Goal: Information Seeking & Learning: Learn about a topic

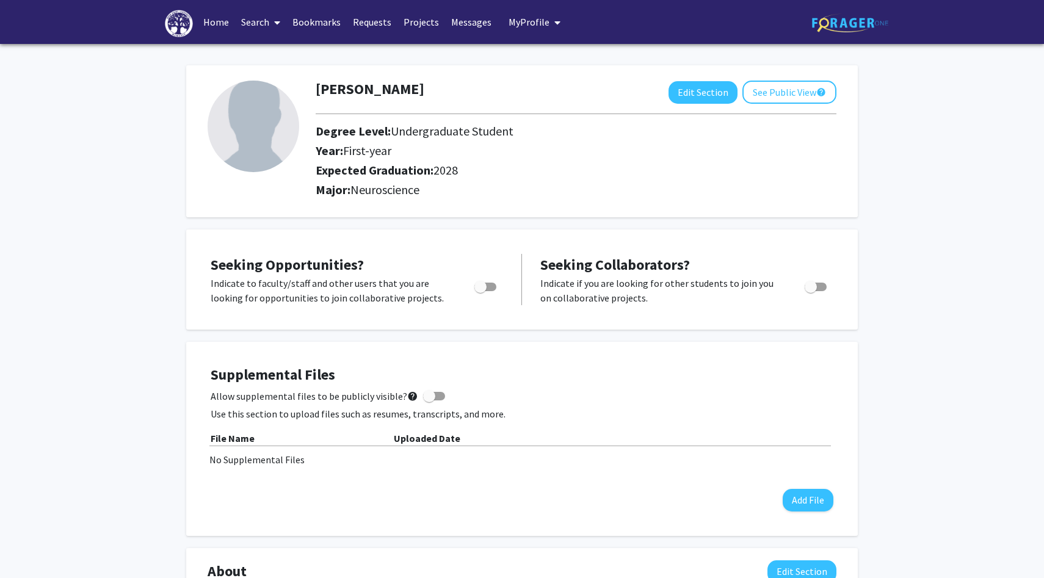
scroll to position [4, 0]
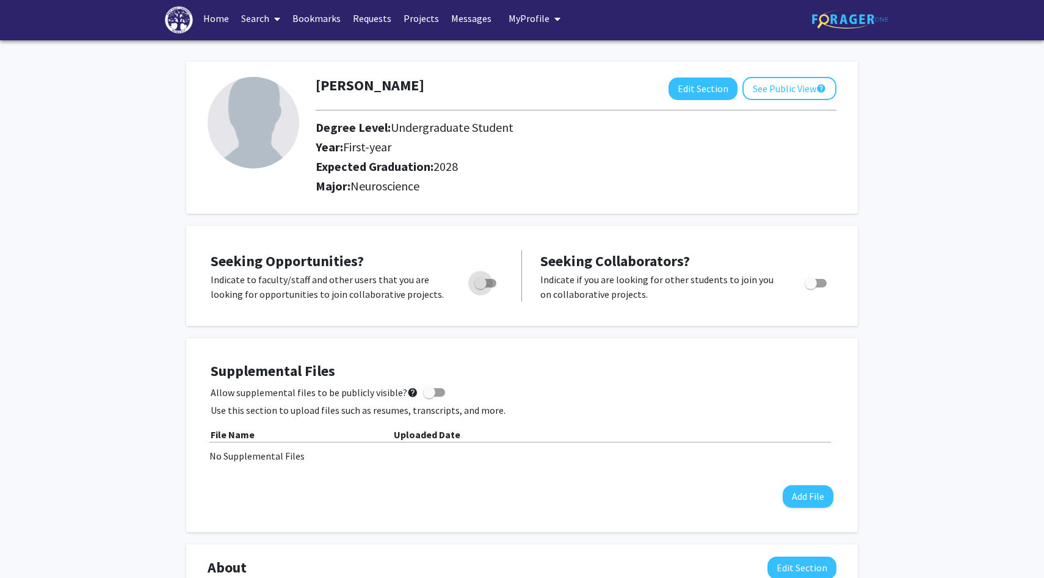
click at [481, 282] on span "Toggle" at bounding box center [481, 283] width 12 height 12
click at [481, 288] on input "Are you actively seeking opportunities?" at bounding box center [480, 288] width 1 height 1
checkbox input "true"
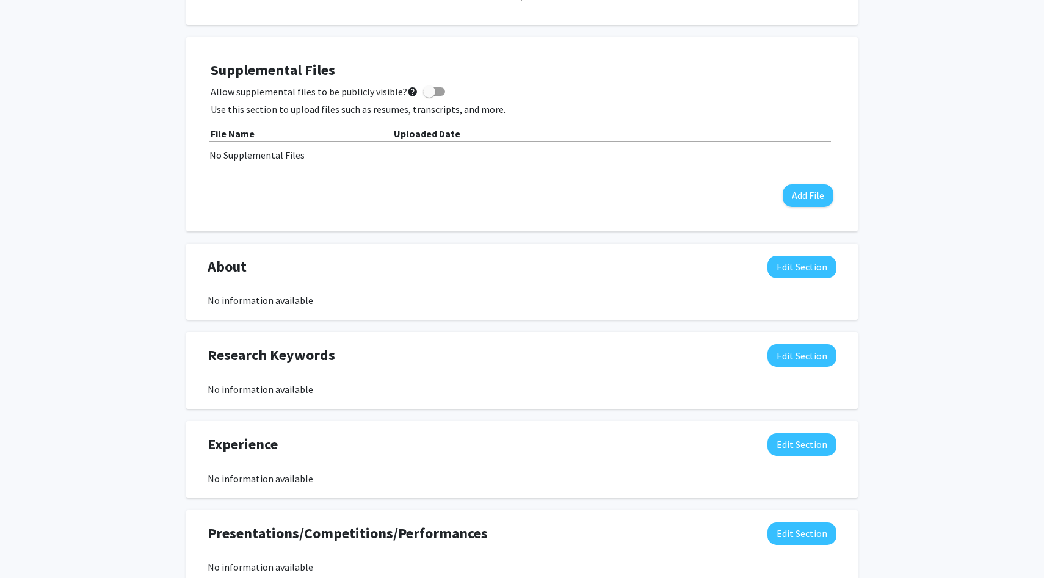
scroll to position [0, 0]
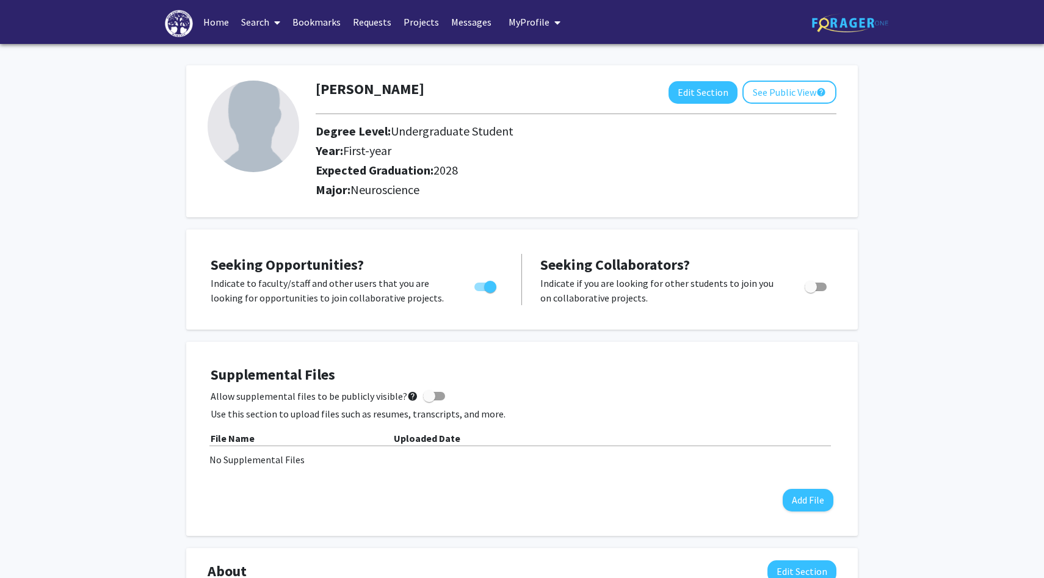
click at [444, 16] on link "Projects" at bounding box center [422, 22] width 48 height 43
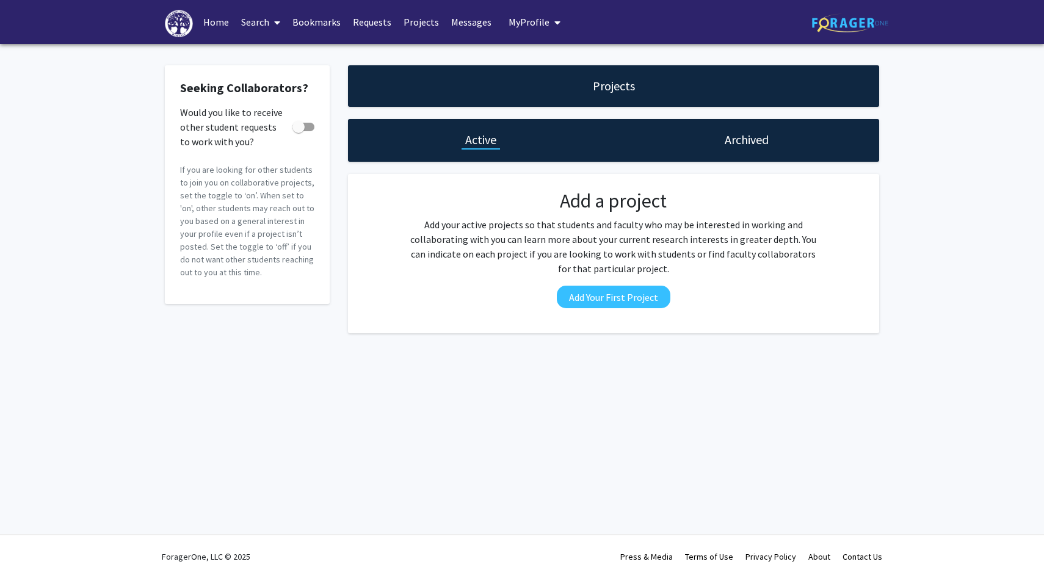
click at [498, 24] on link "Messages" at bounding box center [471, 22] width 53 height 43
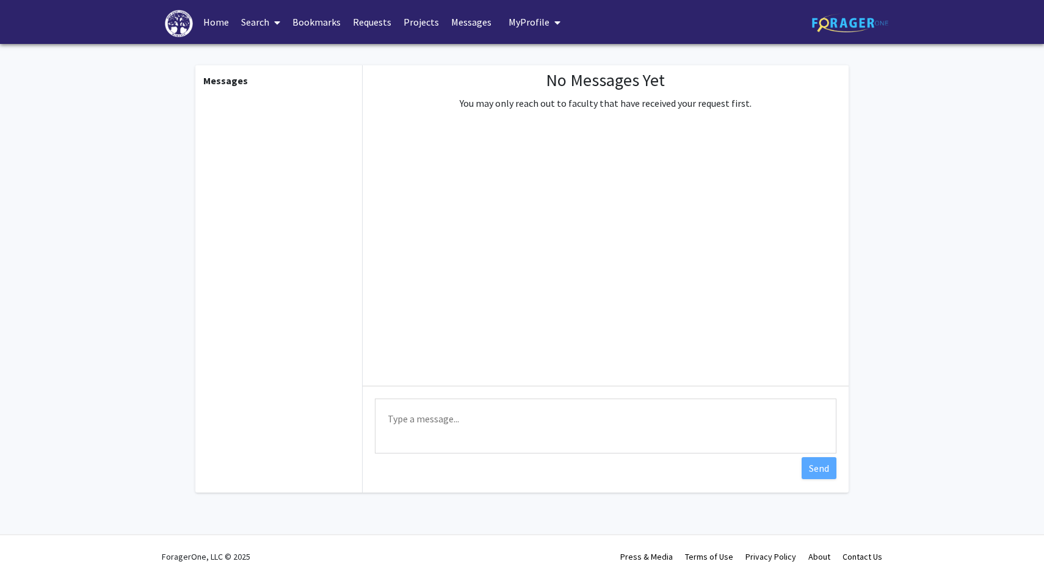
click at [557, 14] on button "My Profile" at bounding box center [534, 22] width 59 height 44
click at [347, 23] on link "Bookmarks" at bounding box center [316, 22] width 60 height 43
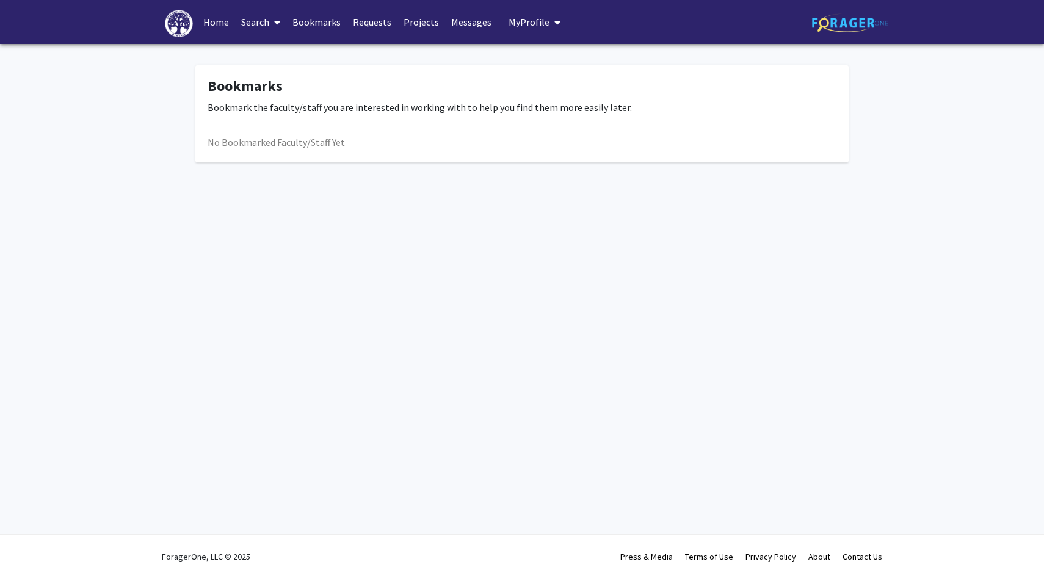
click at [384, 22] on link "Requests" at bounding box center [372, 22] width 51 height 43
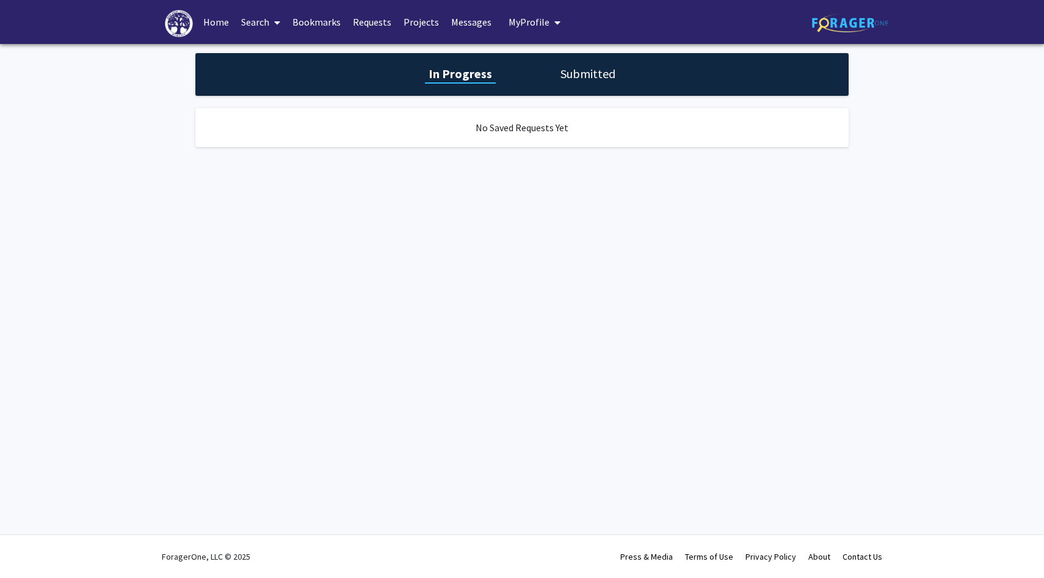
click at [263, 25] on link "Search" at bounding box center [260, 22] width 51 height 43
click at [271, 56] on span "Faculty/Staff" at bounding box center [280, 56] width 90 height 24
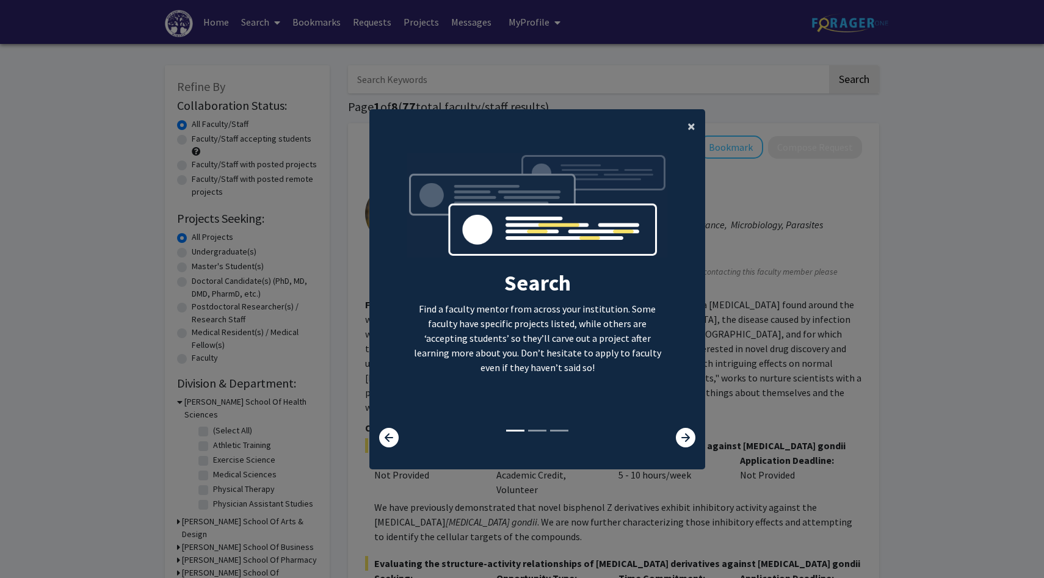
click at [688, 128] on span "×" at bounding box center [692, 126] width 8 height 19
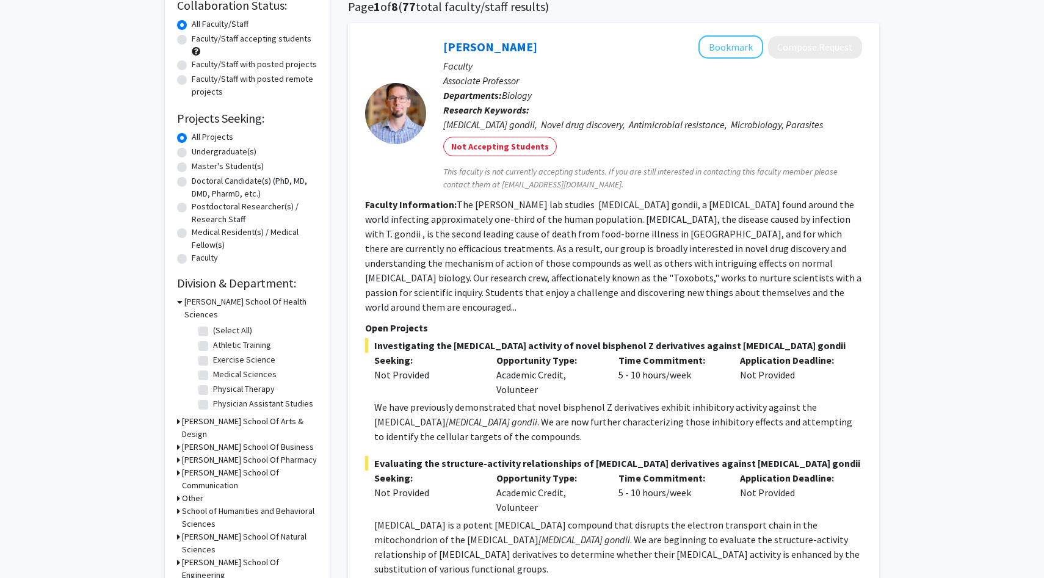
scroll to position [101, 0]
click at [192, 35] on label "Faculty/Staff accepting students" at bounding box center [252, 37] width 120 height 13
click at [192, 35] on input "Faculty/Staff accepting students" at bounding box center [196, 35] width 8 height 8
radio input "true"
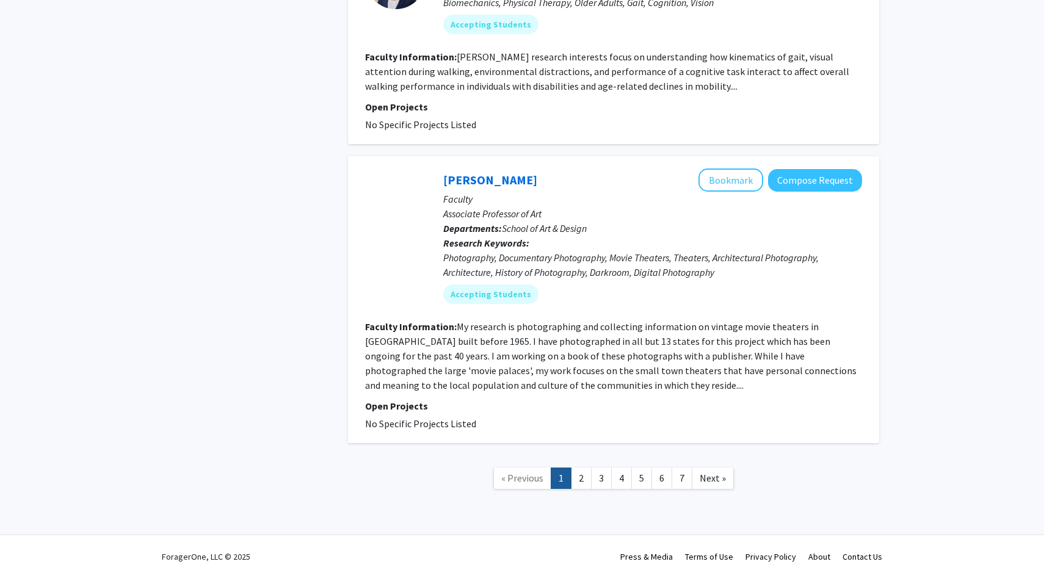
scroll to position [4179, 0]
click at [578, 470] on link "2" at bounding box center [581, 478] width 21 height 21
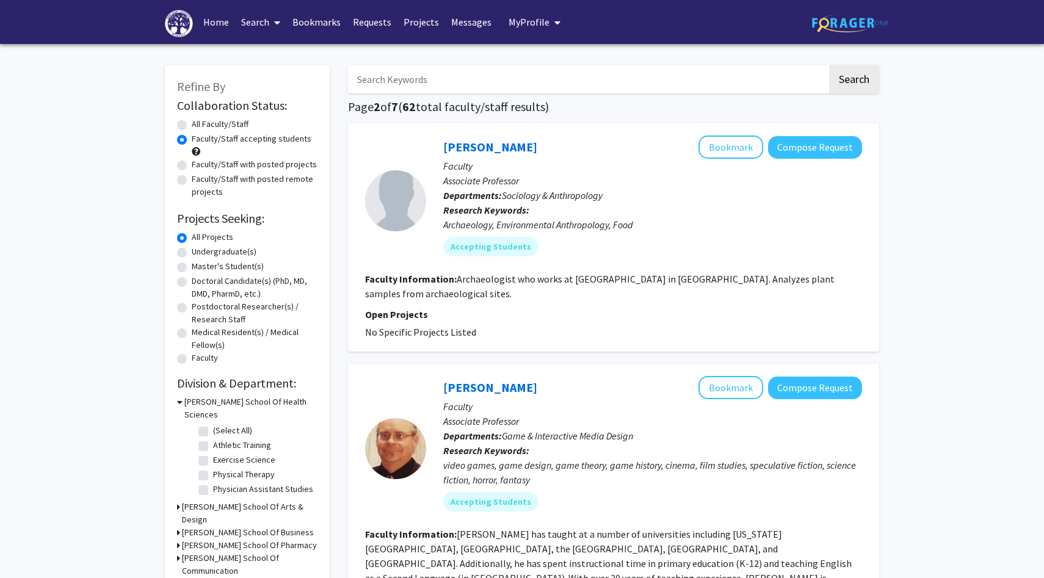
click at [232, 258] on label "Undergraduate(s)" at bounding box center [224, 252] width 65 height 13
click at [200, 253] on input "Undergraduate(s)" at bounding box center [196, 250] width 8 height 8
radio input "true"
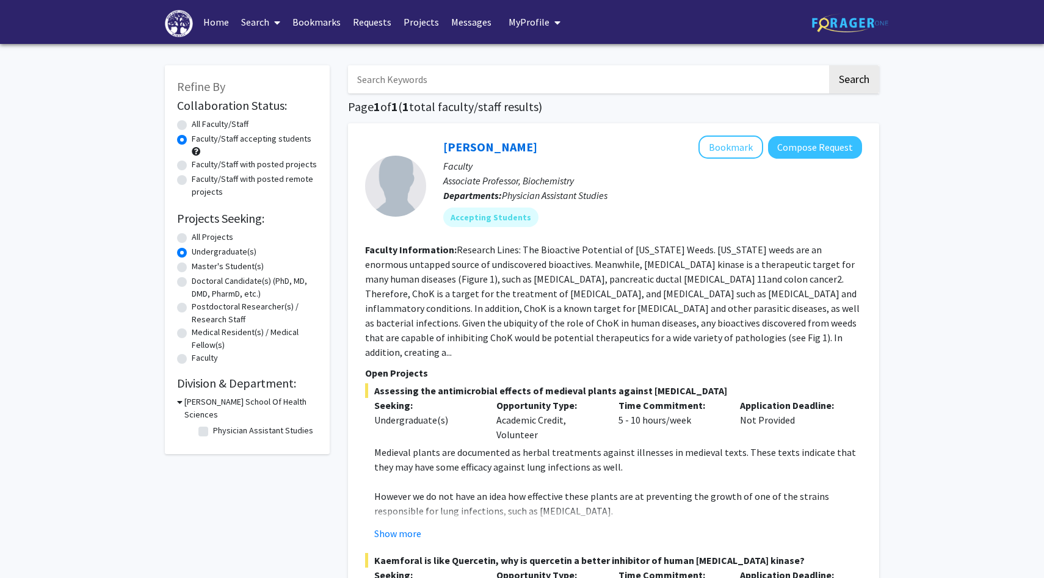
click at [203, 244] on label "All Projects" at bounding box center [213, 237] width 42 height 13
click at [200, 239] on input "All Projects" at bounding box center [196, 235] width 8 height 8
radio input "true"
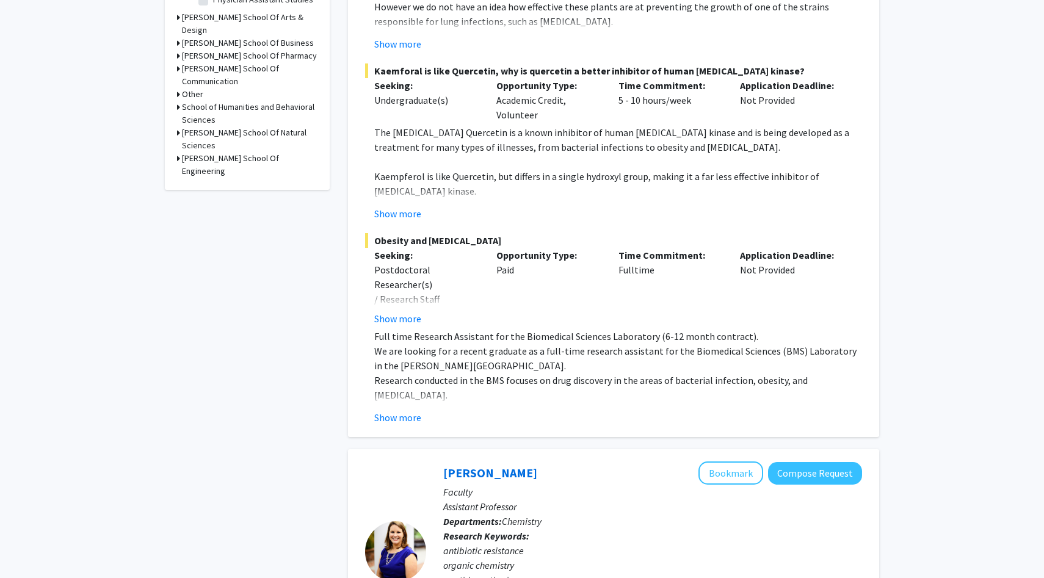
scroll to position [457, 0]
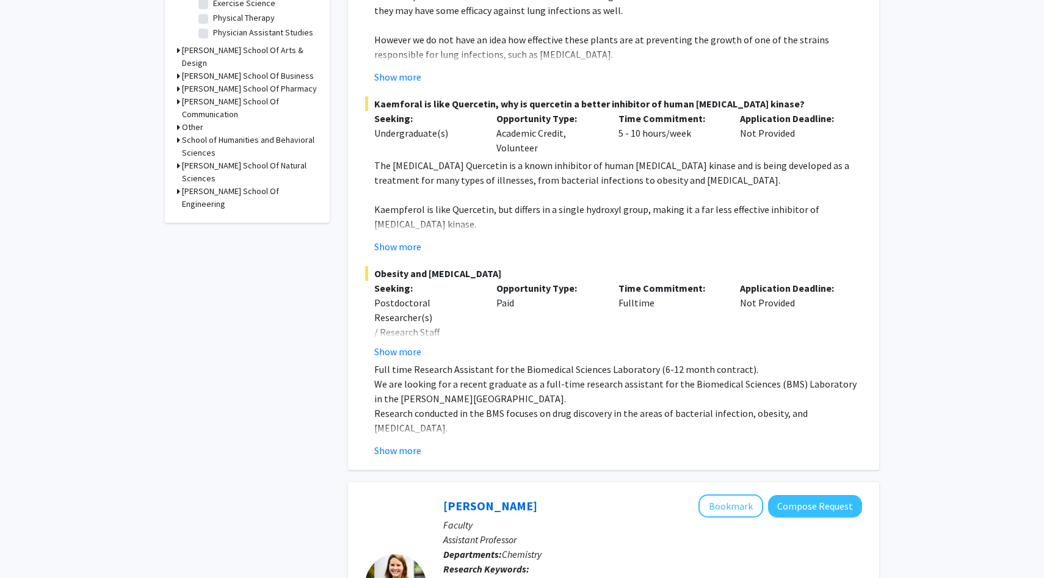
click at [222, 185] on h3 "[PERSON_NAME] School Of Natural Sciences" at bounding box center [250, 172] width 136 height 26
click at [213, 201] on label "(Select All)" at bounding box center [232, 194] width 39 height 13
click at [213, 196] on input "(Select All)" at bounding box center [217, 192] width 8 height 8
checkbox input "true"
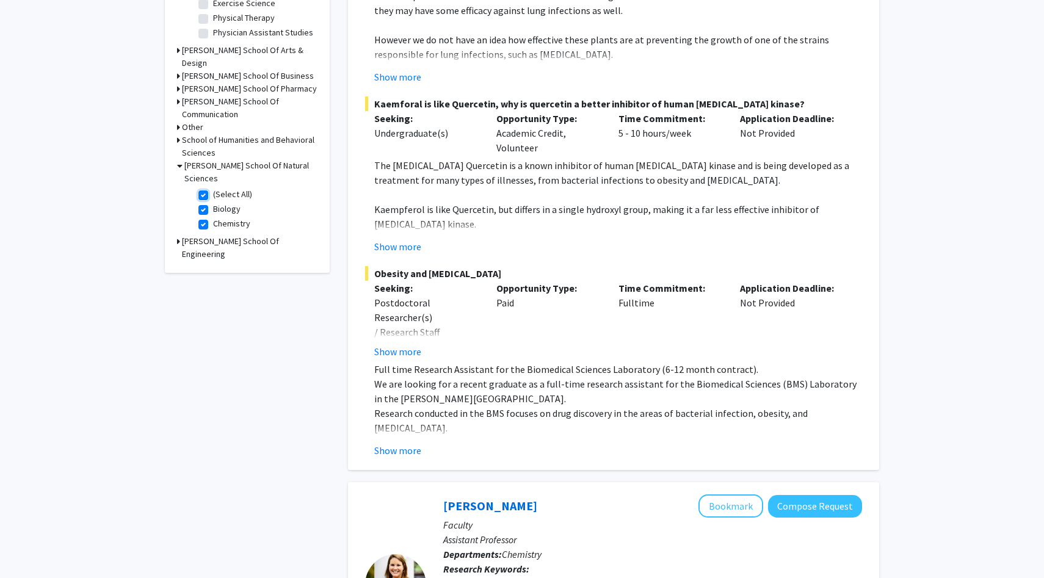
checkbox input "true"
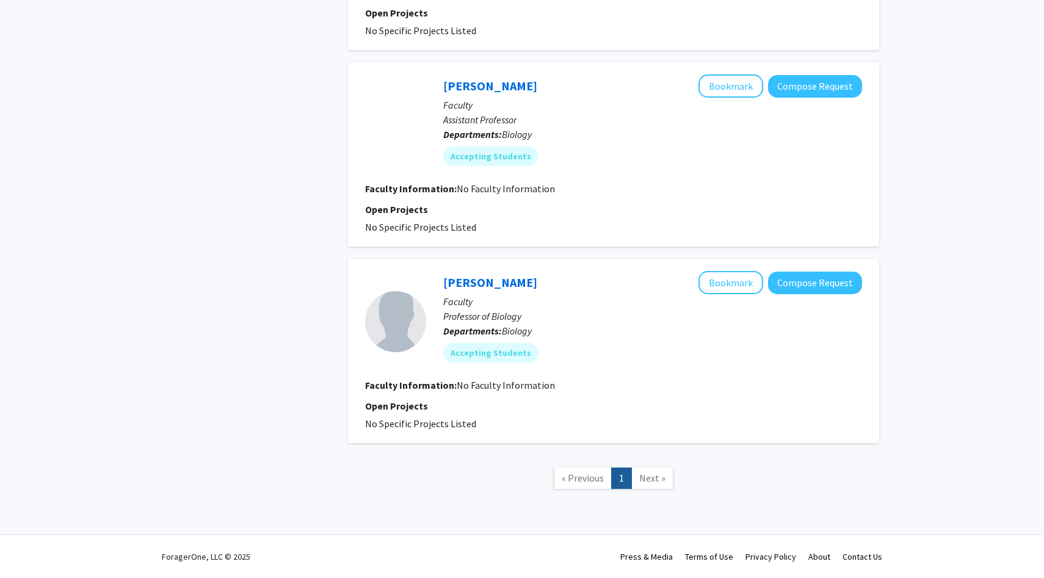
scroll to position [2691, 0]
click at [650, 478] on span "Next »" at bounding box center [652, 478] width 26 height 12
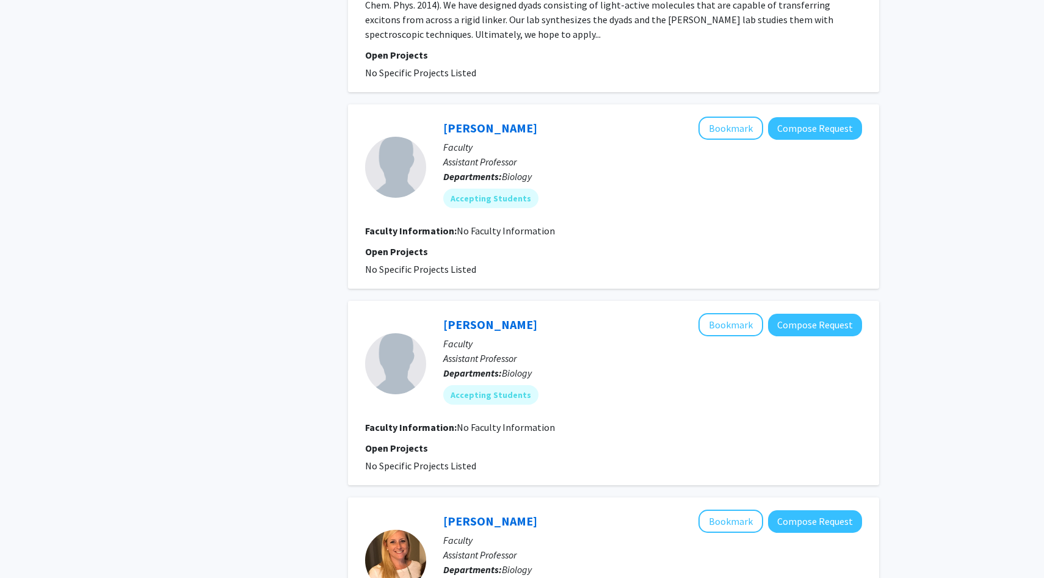
scroll to position [1401, 0]
